Goal: Information Seeking & Learning: Learn about a topic

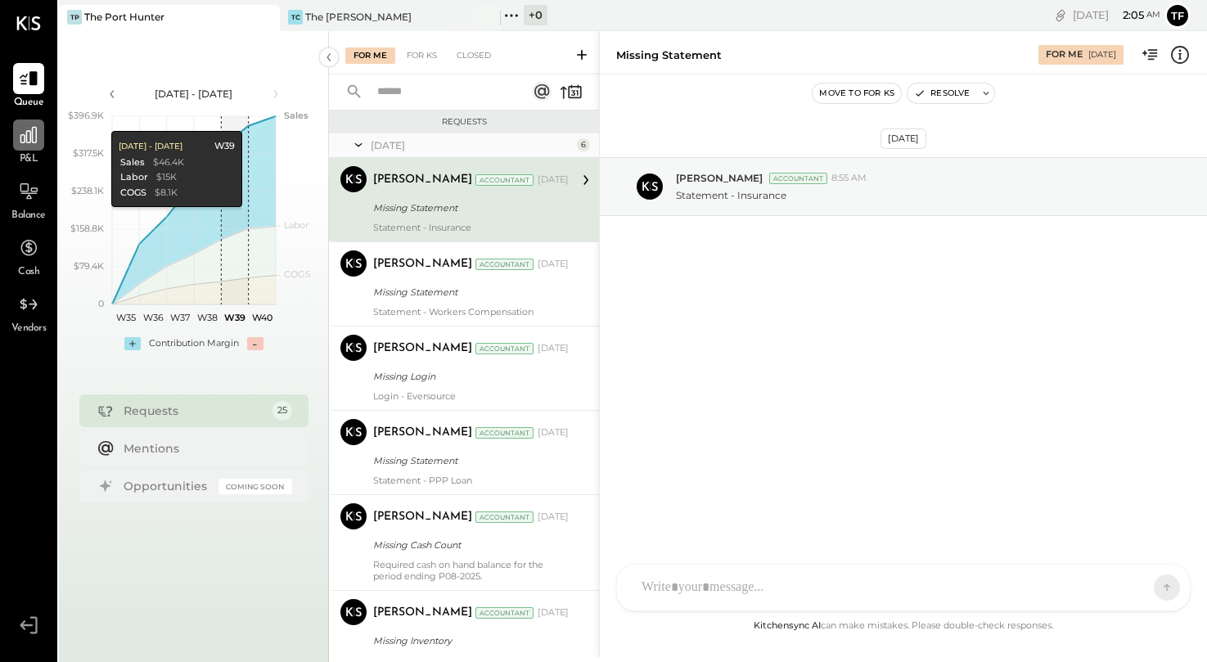
click at [34, 145] on icon at bounding box center [28, 134] width 21 height 21
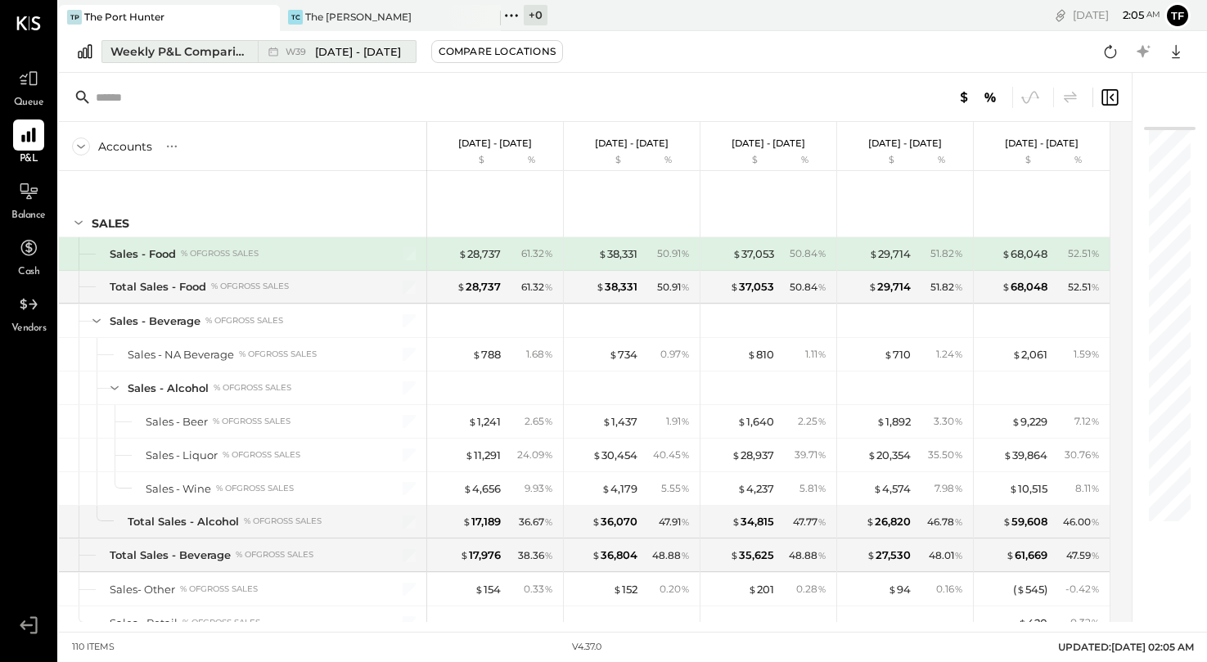
click at [195, 51] on div "Weekly P&L Comparison" at bounding box center [180, 51] width 138 height 16
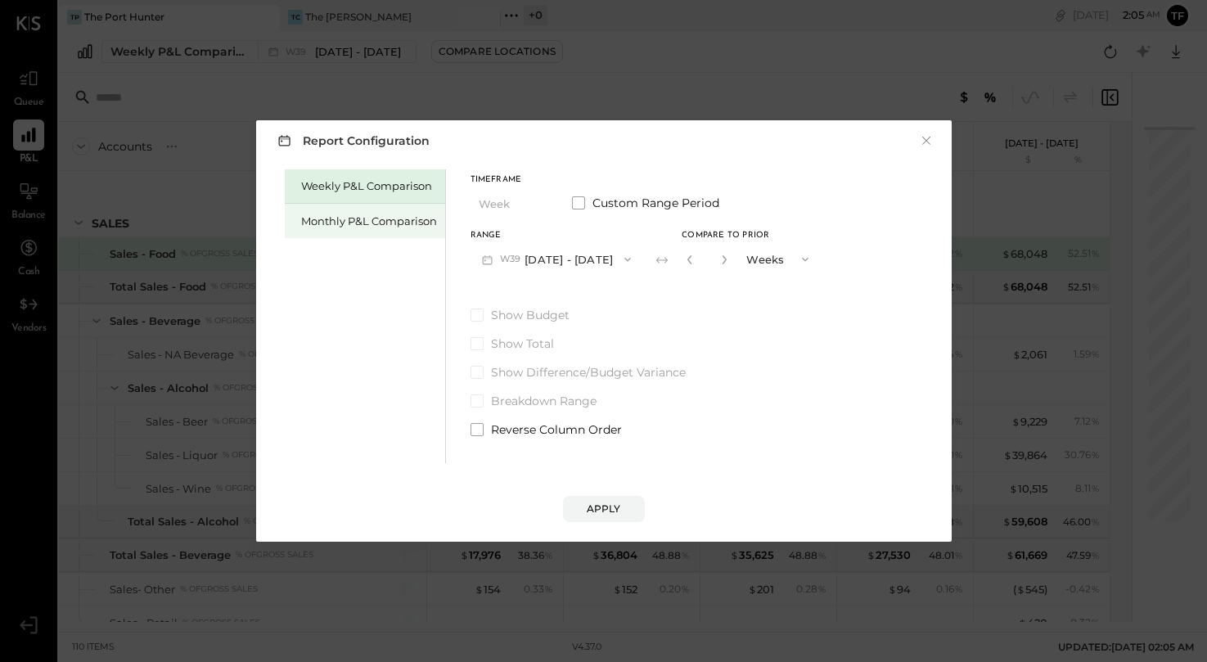
click at [417, 230] on div "Monthly P&L Comparison" at bounding box center [365, 221] width 160 height 34
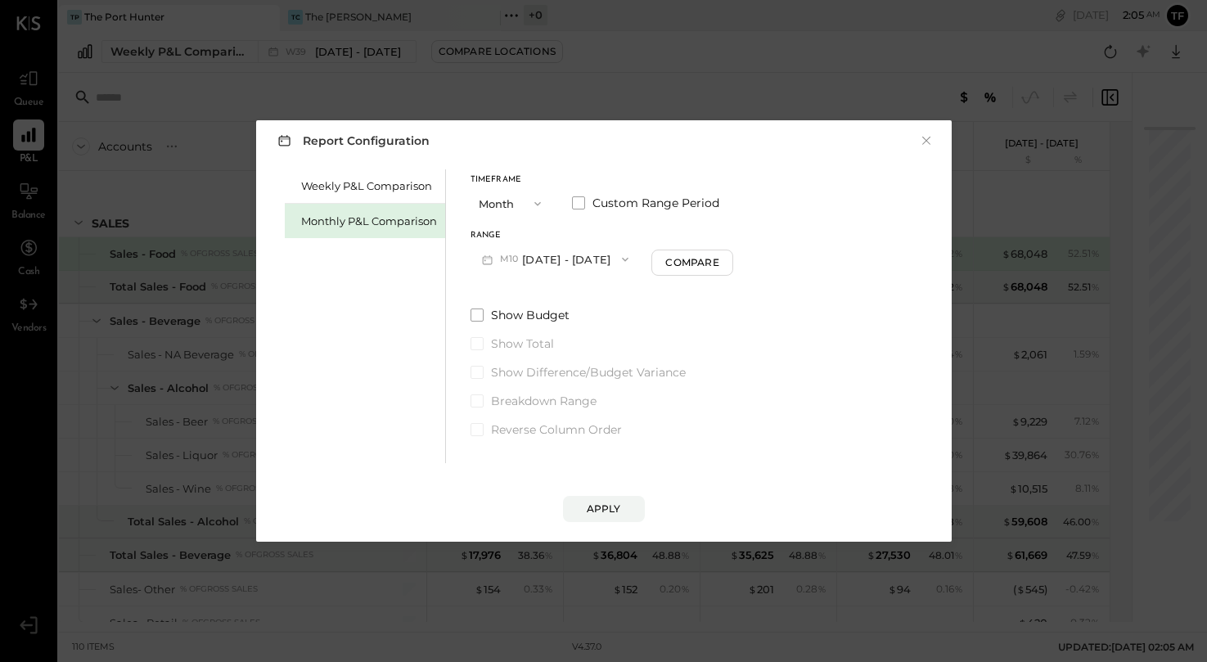
click at [526, 208] on span "button" at bounding box center [533, 203] width 21 height 13
click at [523, 286] on div "Year" at bounding box center [512, 291] width 80 height 29
click at [612, 507] on div "Apply" at bounding box center [604, 509] width 34 height 14
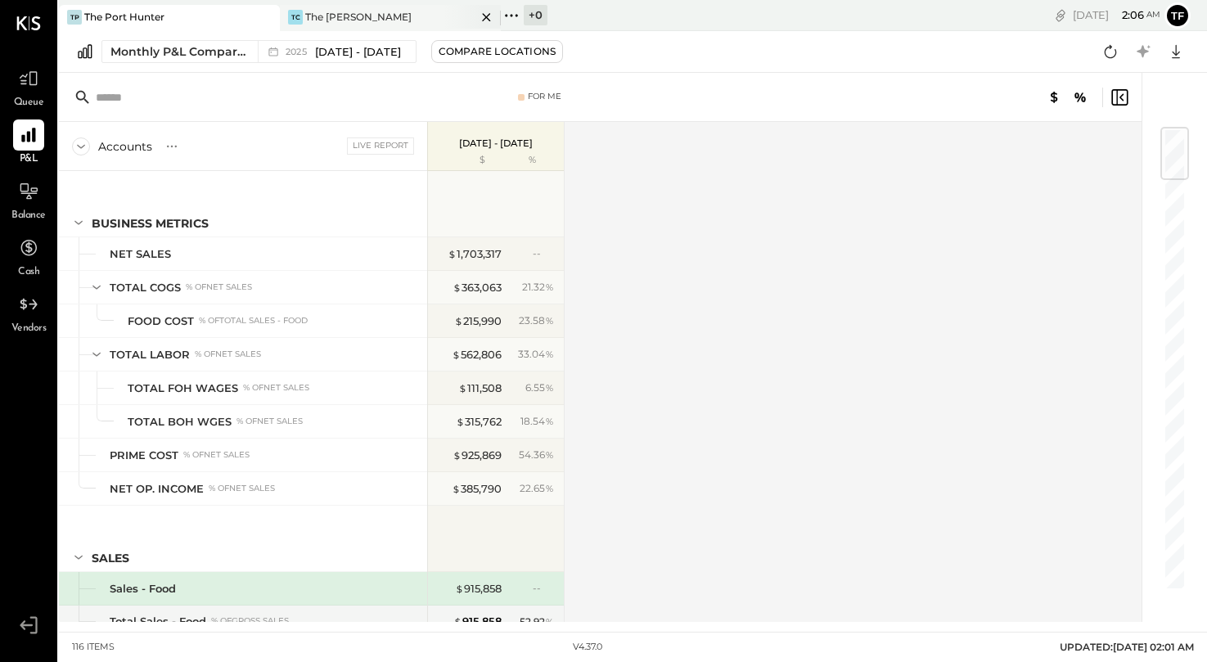
click at [330, 13] on div "The [PERSON_NAME]" at bounding box center [358, 17] width 106 height 14
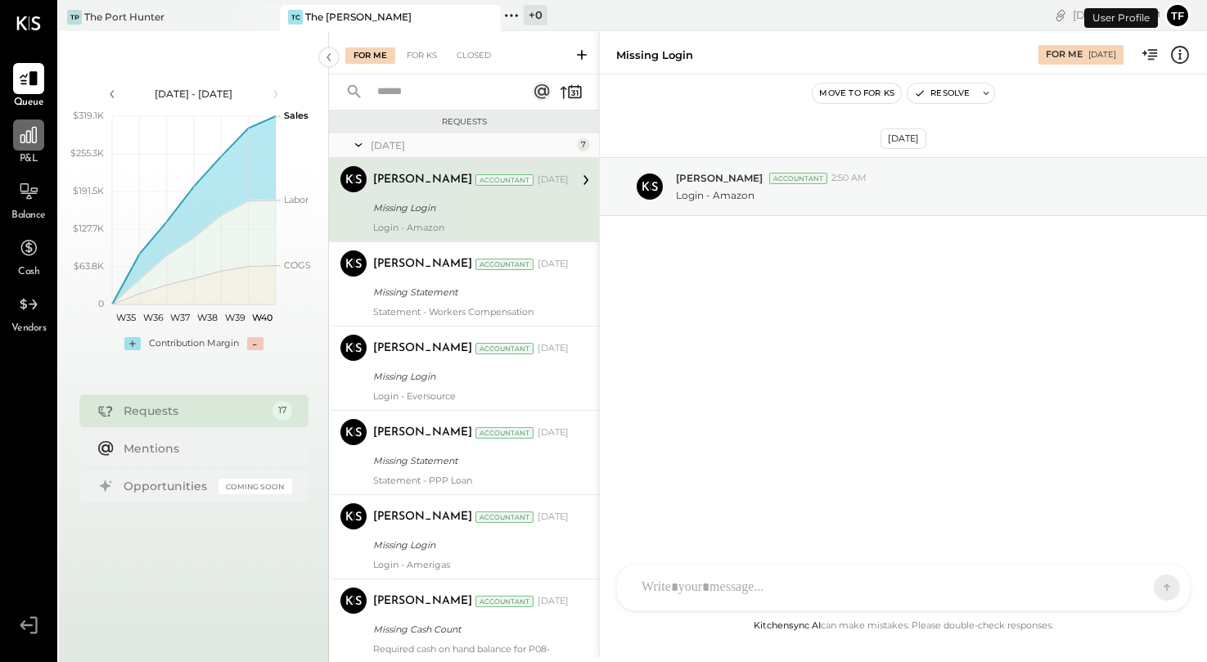
click at [20, 142] on icon at bounding box center [28, 135] width 16 height 16
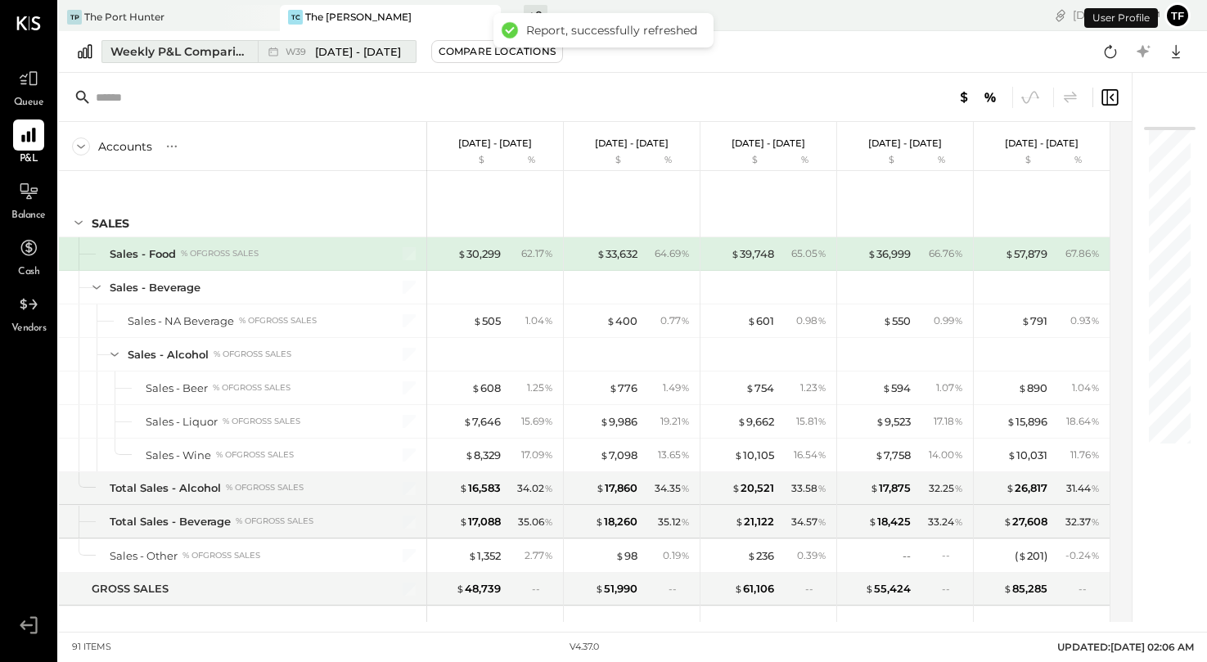
click at [169, 51] on div "Weekly P&L Comparison" at bounding box center [180, 51] width 138 height 16
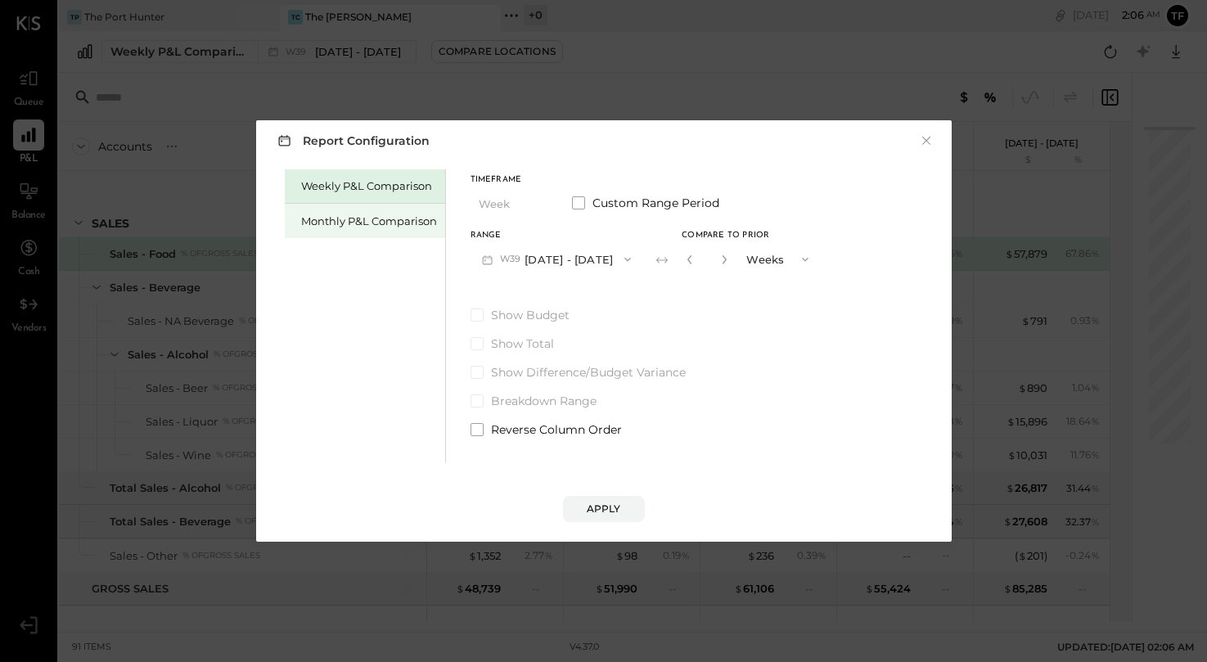
click at [374, 214] on div "Monthly P&L Comparison" at bounding box center [369, 222] width 136 height 16
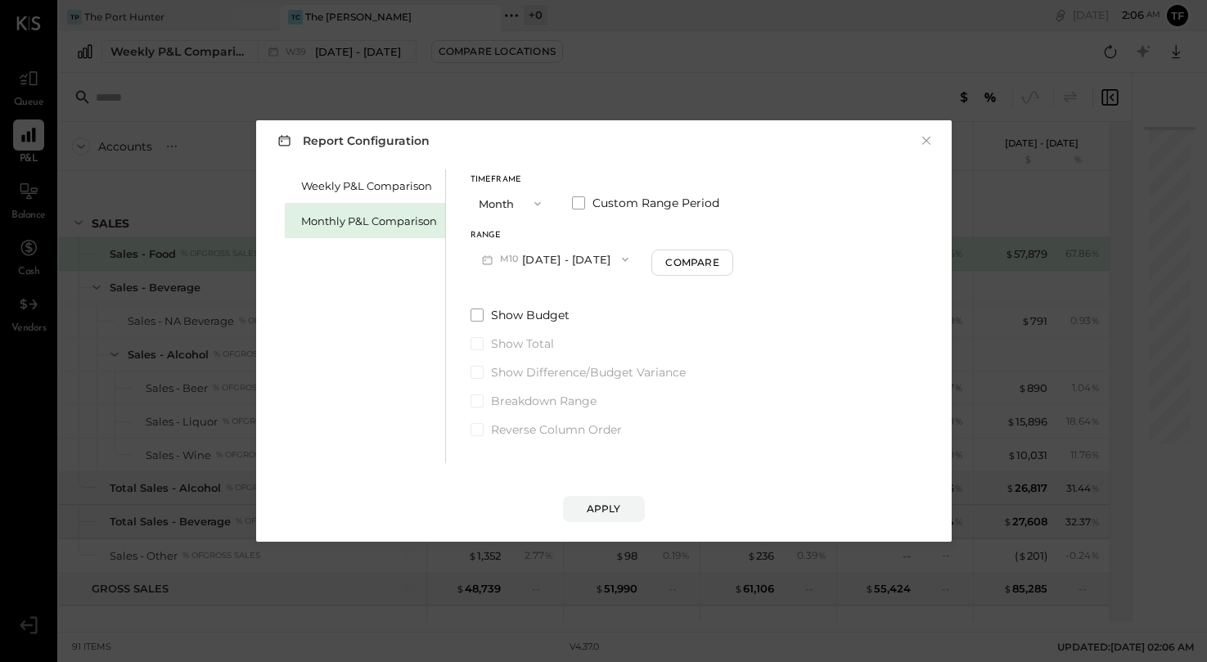
click at [526, 203] on span "button" at bounding box center [533, 203] width 21 height 13
click at [511, 289] on div "Year" at bounding box center [512, 291] width 80 height 29
click at [609, 510] on div "Apply" at bounding box center [604, 509] width 34 height 14
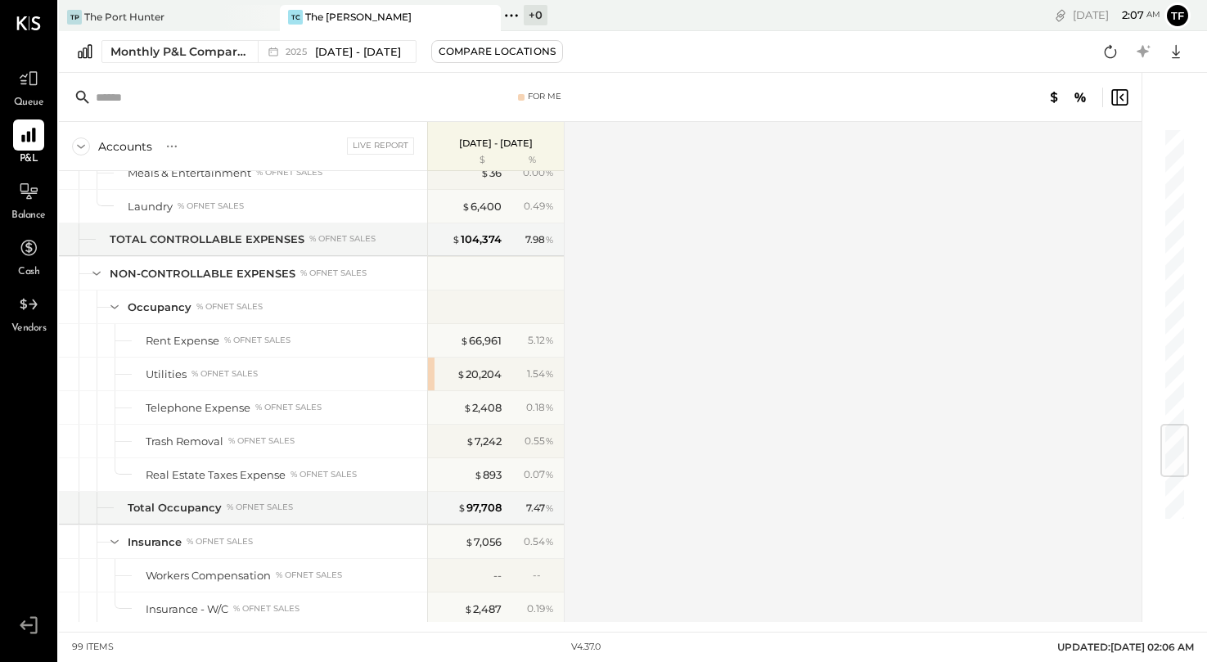
scroll to position [2525, 0]
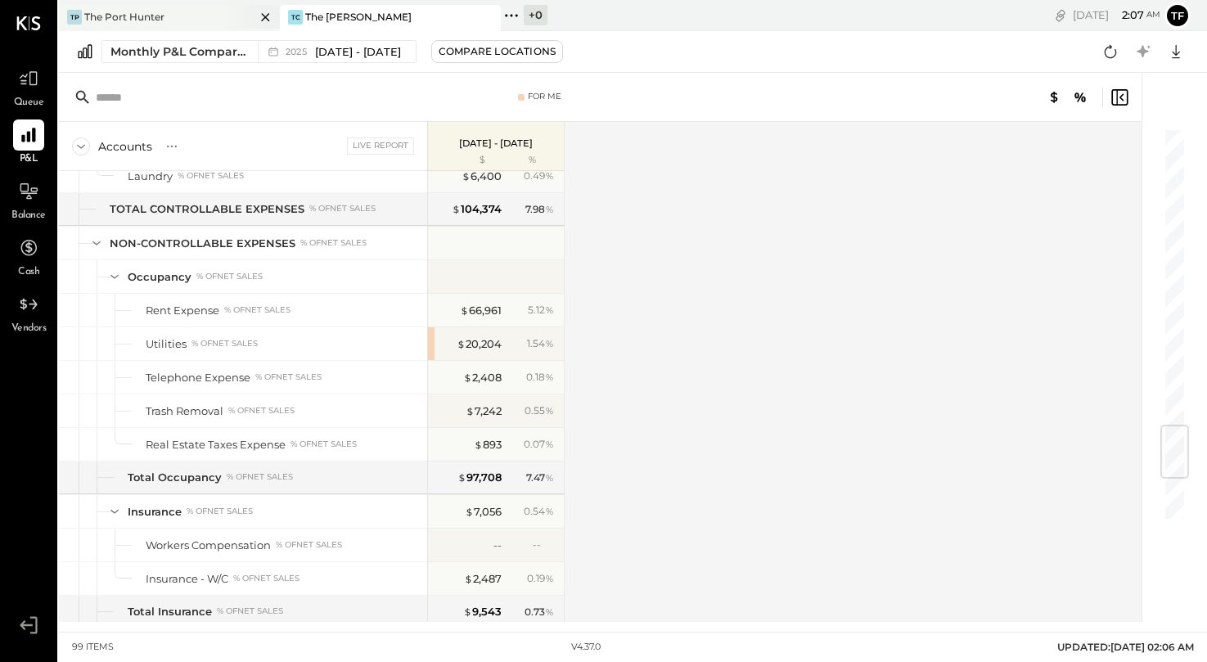
click at [208, 11] on div "TP The Port Hunter" at bounding box center [157, 17] width 196 height 15
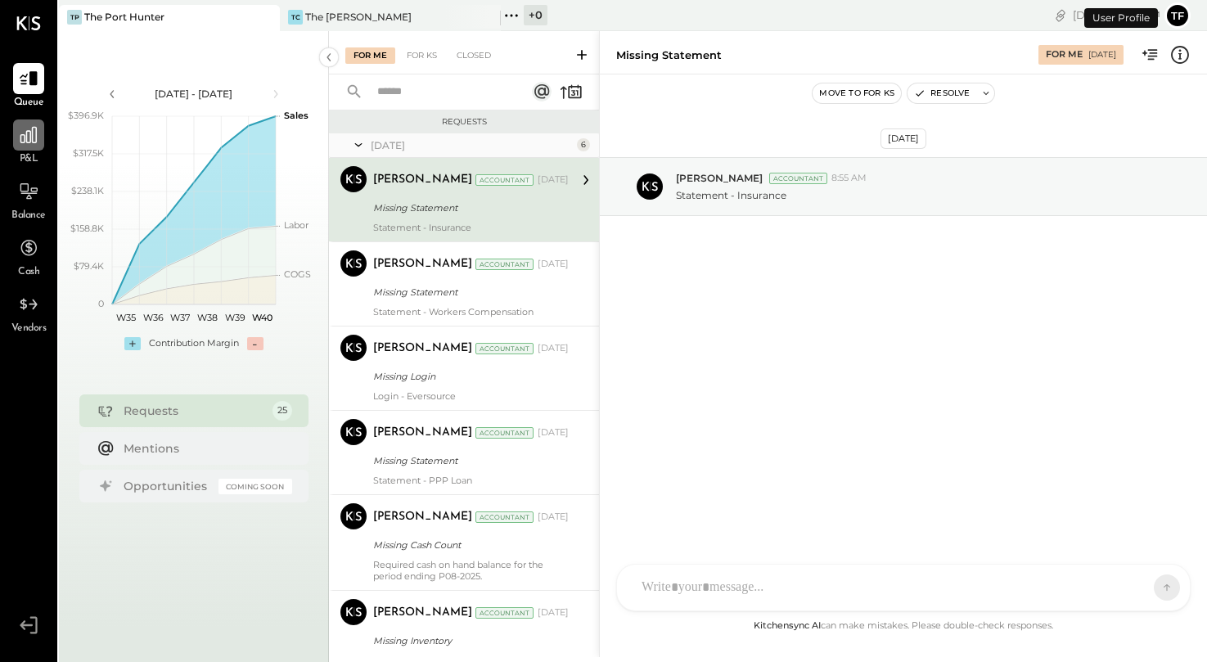
click at [30, 139] on icon at bounding box center [28, 135] width 16 height 16
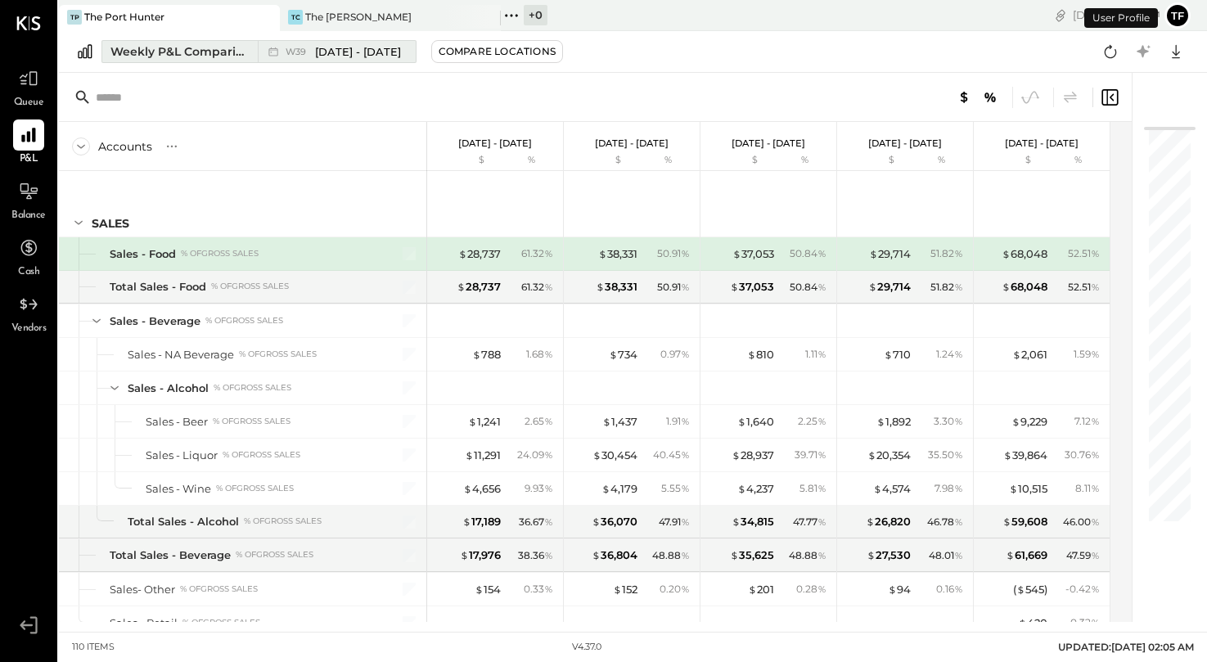
click at [187, 41] on button "Weekly P&L Comparison W39 [DATE] - [DATE]" at bounding box center [259, 51] width 315 height 23
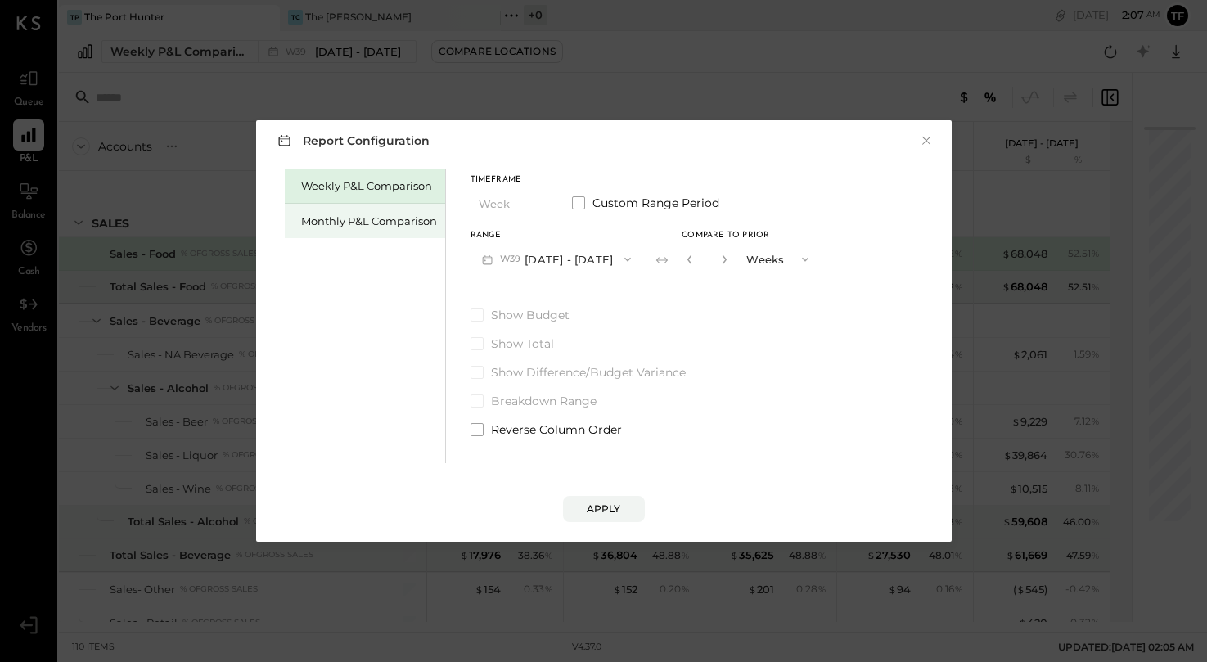
click at [407, 230] on div "Monthly P&L Comparison" at bounding box center [365, 221] width 160 height 34
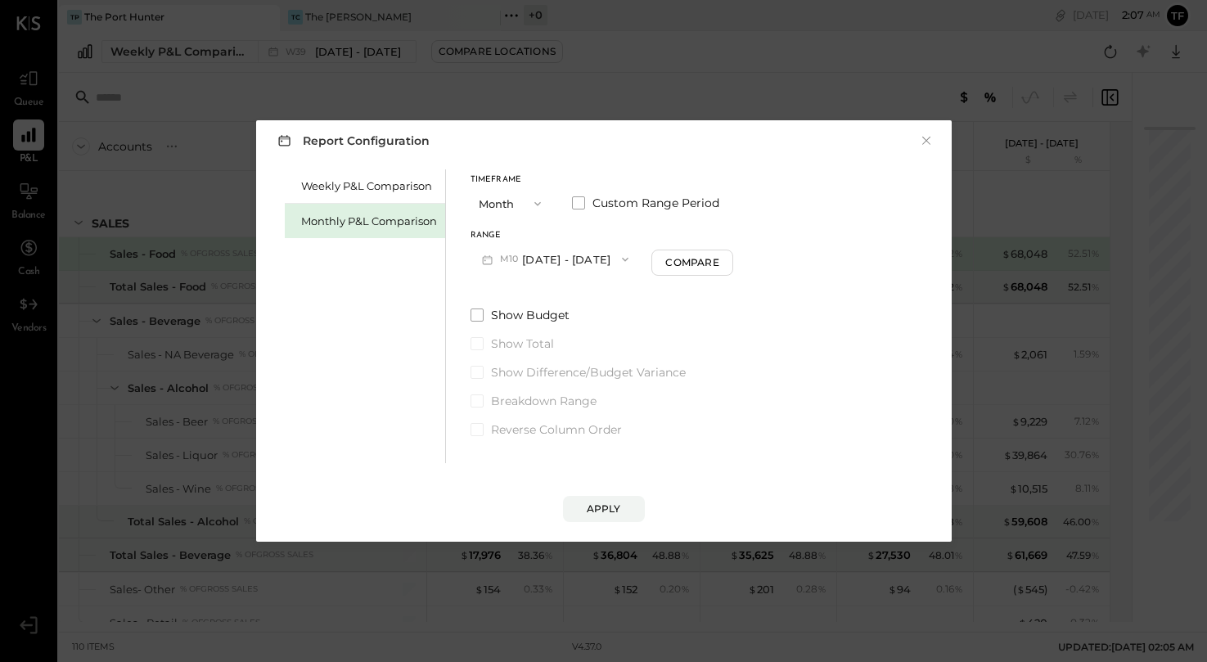
click at [521, 210] on button "Month" at bounding box center [512, 203] width 82 height 30
click at [520, 285] on div "Year" at bounding box center [512, 291] width 80 height 29
click at [612, 511] on div "Apply" at bounding box center [604, 509] width 34 height 14
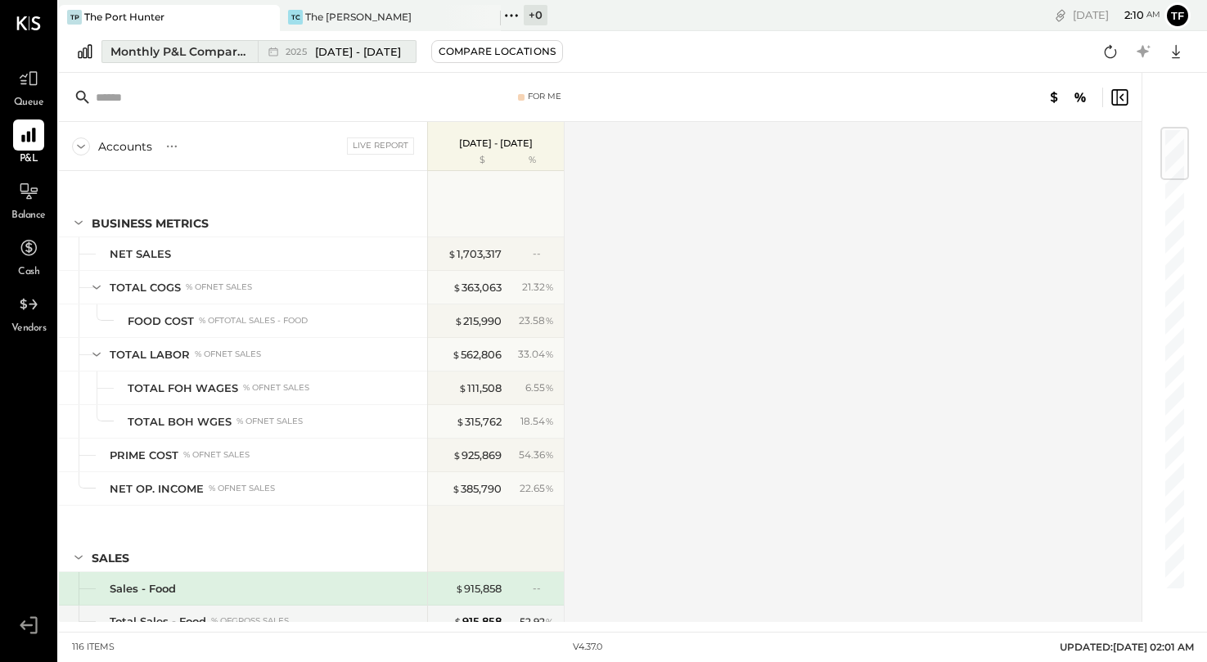
click at [208, 58] on div "Monthly P&L Comparison" at bounding box center [180, 51] width 138 height 16
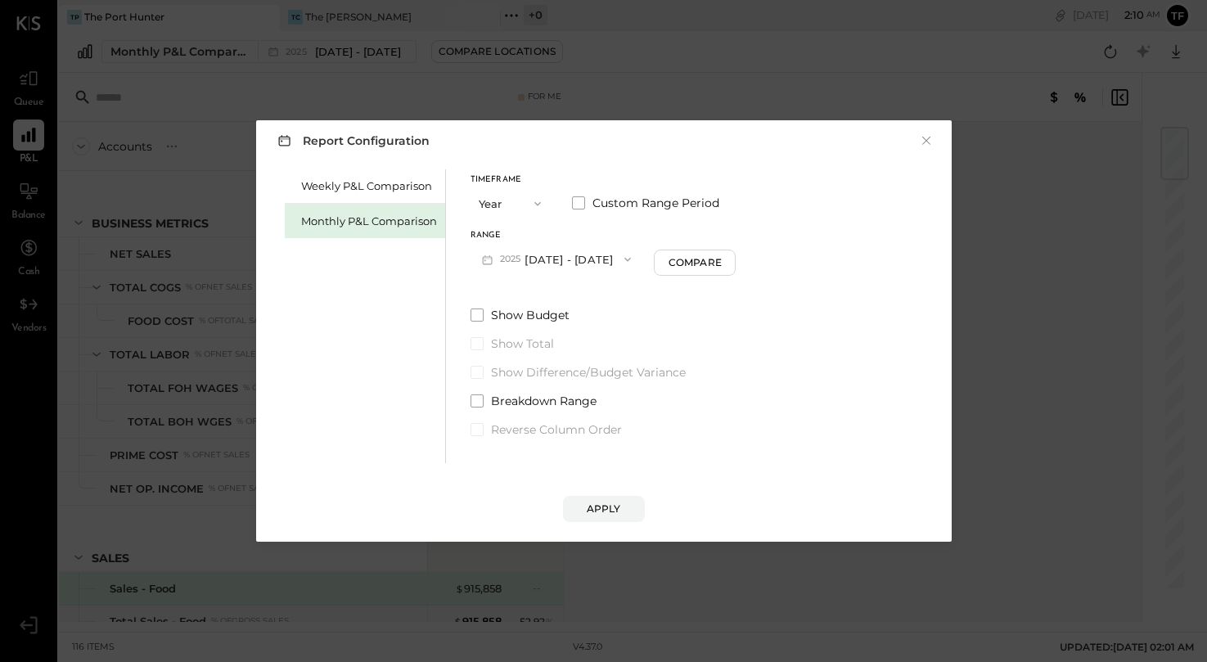
click at [533, 207] on icon "button" at bounding box center [537, 203] width 13 height 13
click at [518, 288] on div "Year" at bounding box center [512, 291] width 80 height 29
click at [718, 248] on div "Range [DATE] - [DATE] Compare" at bounding box center [604, 253] width 266 height 43
click at [718, 255] on div "Compare" at bounding box center [695, 262] width 53 height 14
click at [727, 264] on icon "button" at bounding box center [725, 259] width 4 height 9
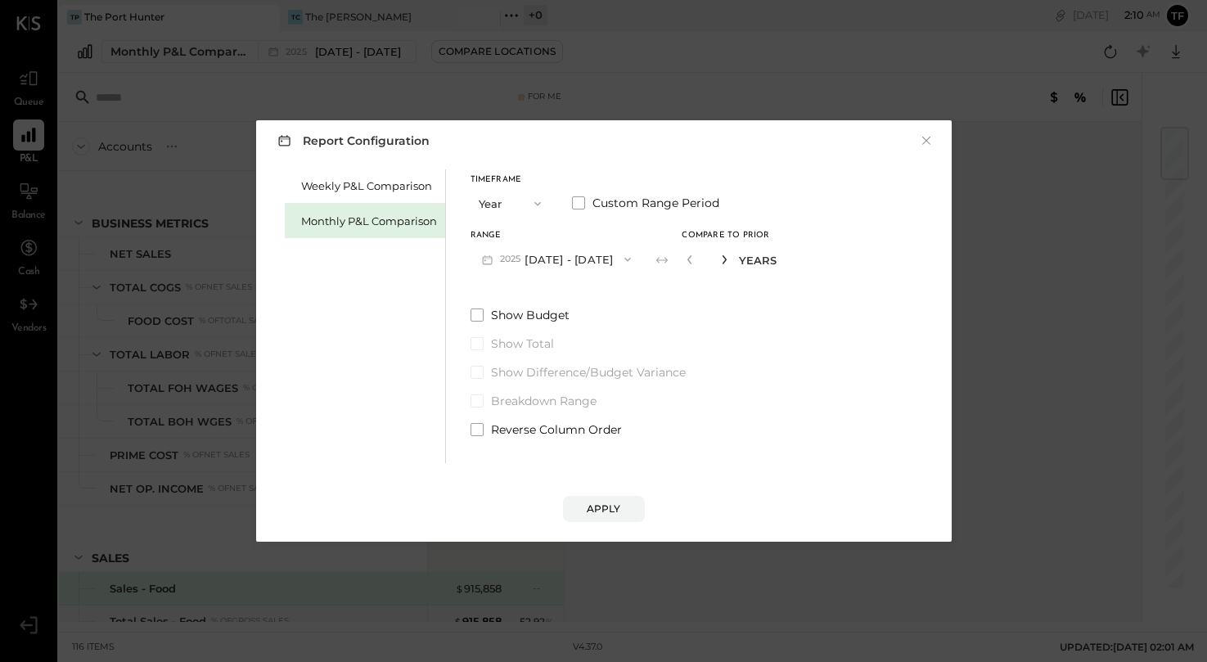
click at [727, 264] on icon "button" at bounding box center [725, 259] width 4 height 9
type input "*"
click at [602, 499] on button "Apply" at bounding box center [604, 509] width 82 height 26
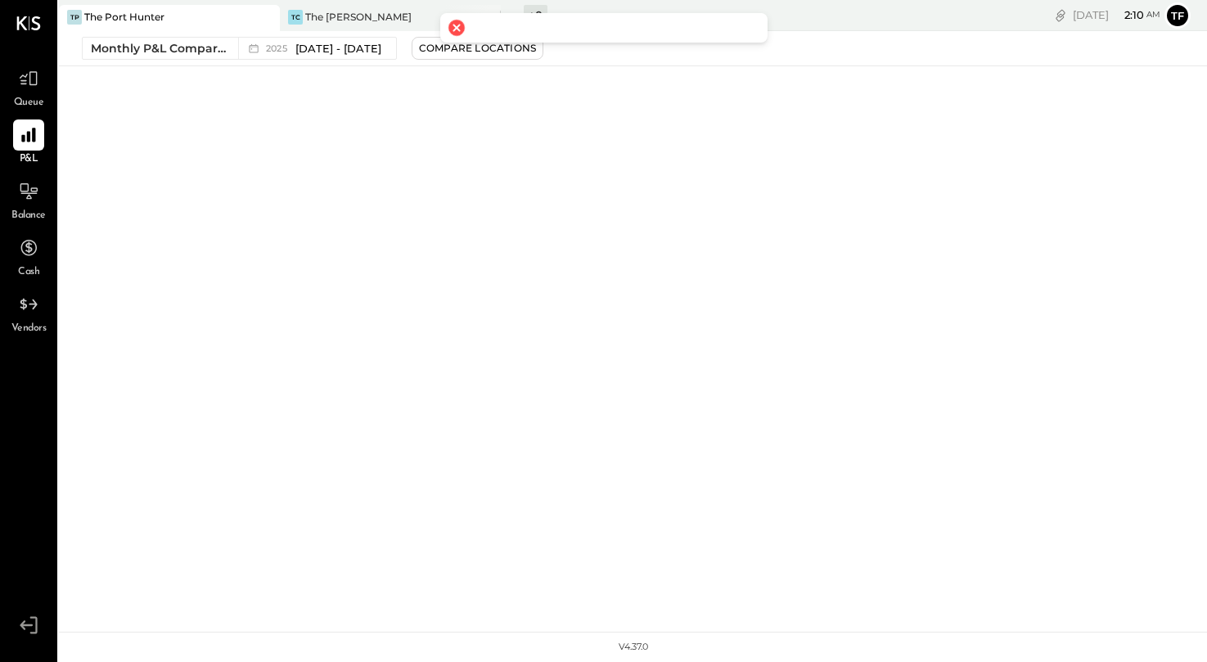
click at [457, 33] on div at bounding box center [456, 27] width 23 height 23
click at [282, 44] on span "2025" at bounding box center [278, 48] width 25 height 9
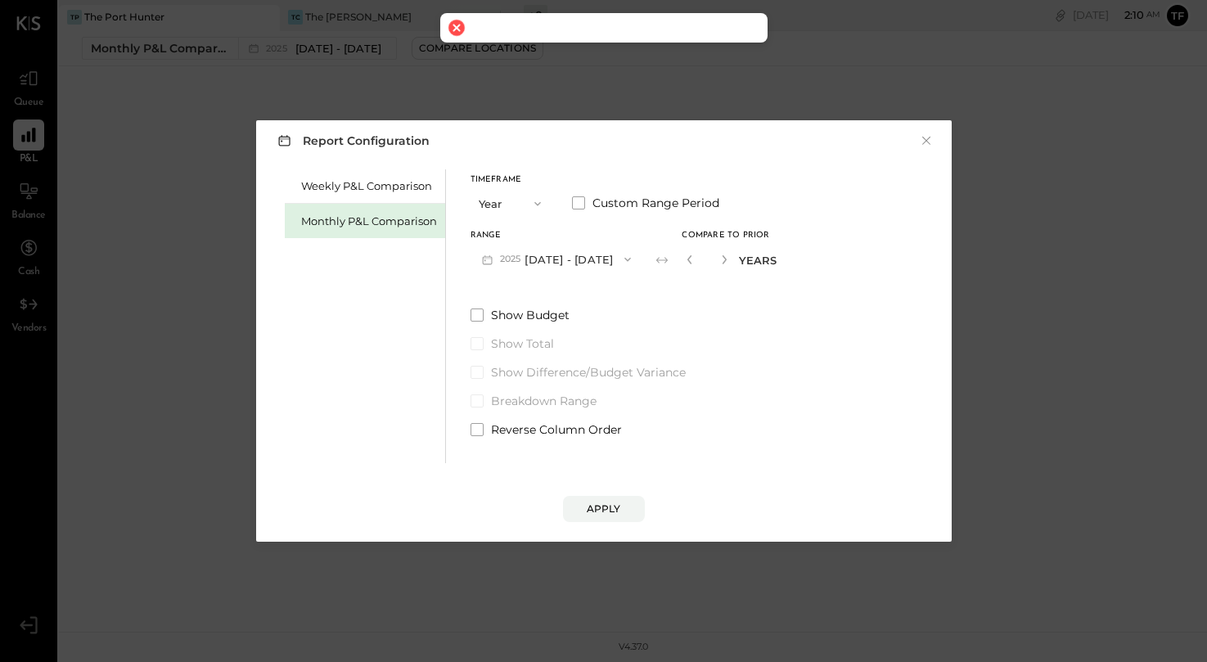
click at [697, 262] on div "*" at bounding box center [707, 259] width 51 height 30
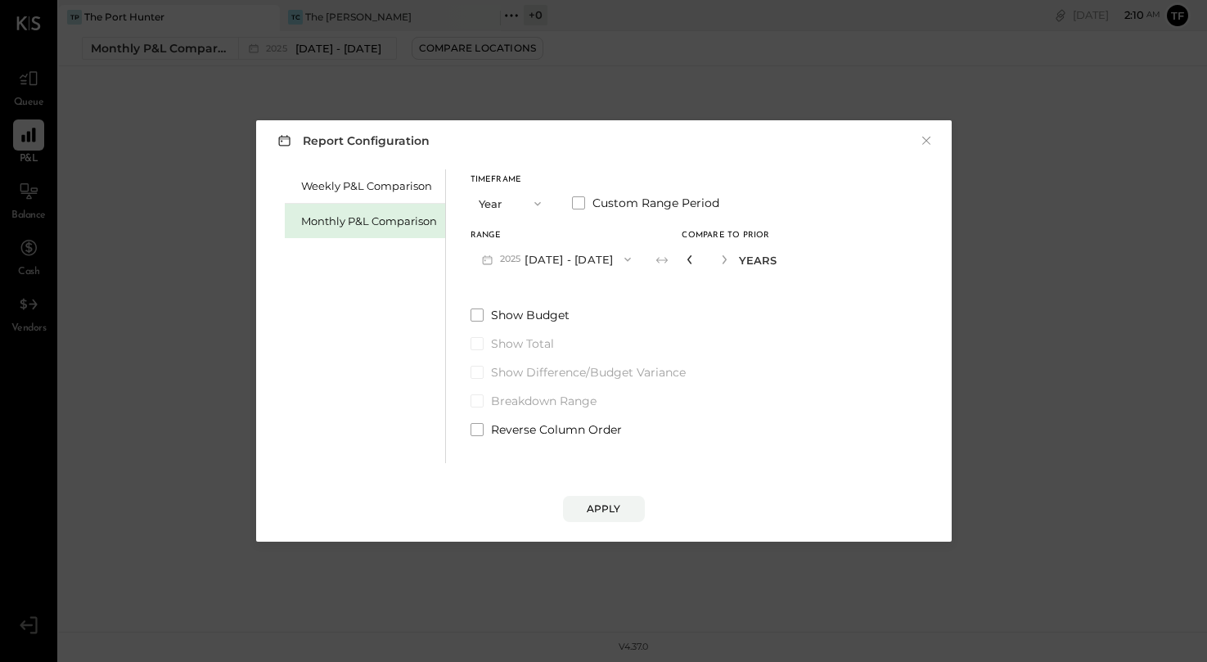
click at [695, 260] on icon "button" at bounding box center [690, 260] width 10 height 10
type input "*"
click at [604, 512] on div "Apply" at bounding box center [604, 509] width 34 height 14
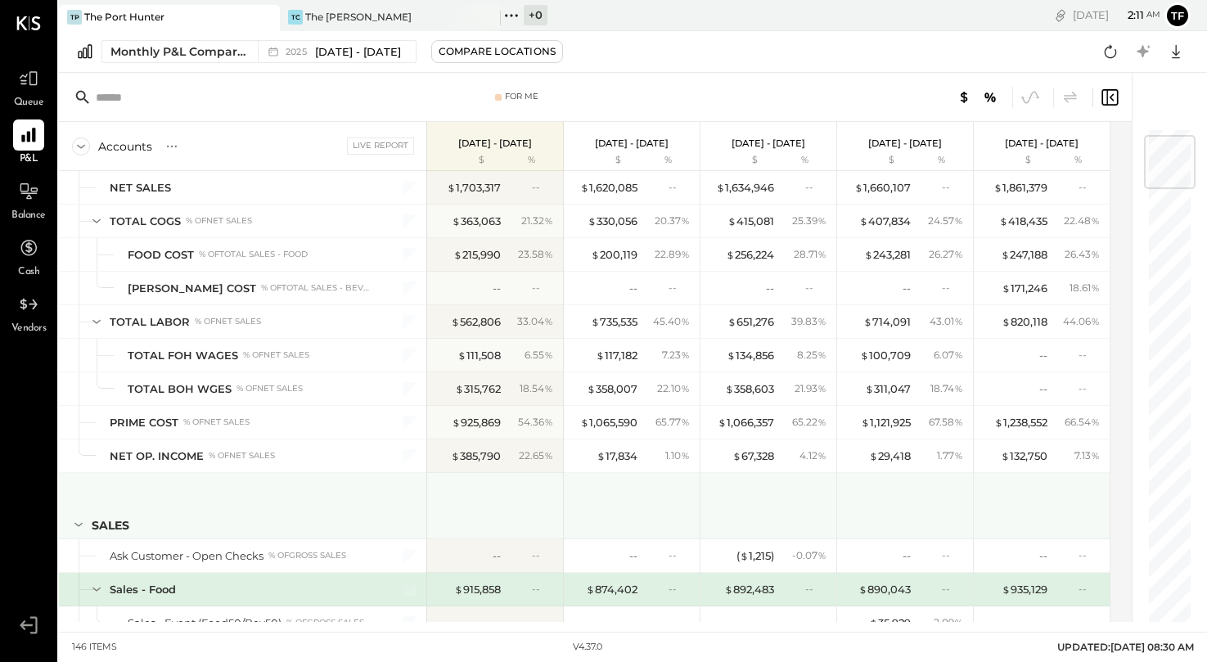
scroll to position [64, 0]
